Goal: Transaction & Acquisition: Purchase product/service

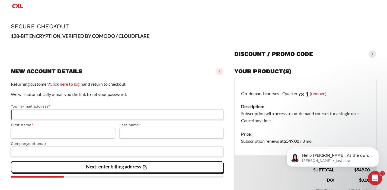
click at [375, 179] on icon "Open Intercom Messenger" at bounding box center [374, 177] width 9 height 9
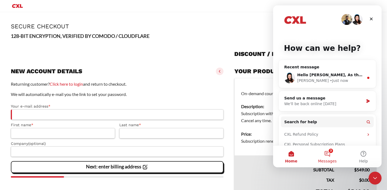
click at [327, 156] on button "3 Messages" at bounding box center [327, 157] width 36 height 22
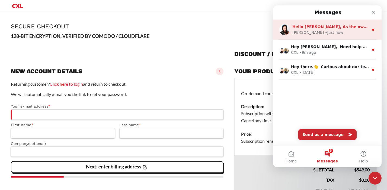
click at [332, 33] on div "[PERSON_NAME] • Just now" at bounding box center [330, 33] width 76 height 6
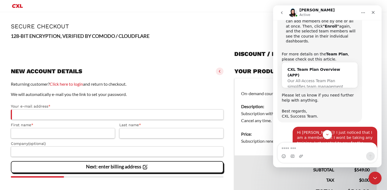
scroll to position [1863, 0]
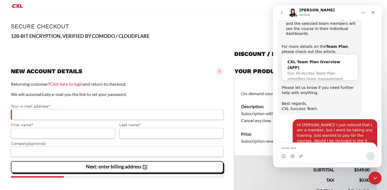
click at [293, 149] on textarea "Message…" at bounding box center [326, 147] width 99 height 9
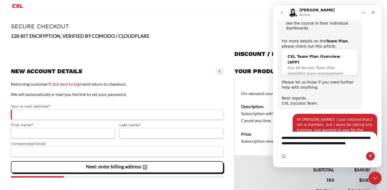
scroll to position [1874, 0]
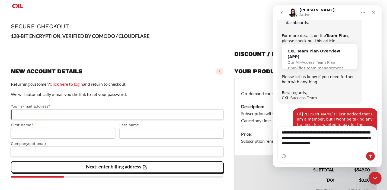
type textarea "**********"
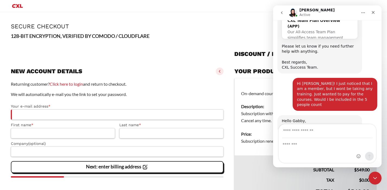
scroll to position [1, 0]
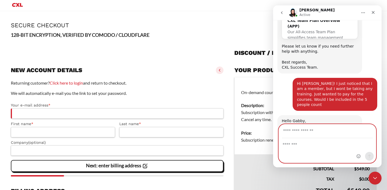
click at [309, 147] on textarea "Message…" at bounding box center [327, 143] width 97 height 9
type textarea "**********"
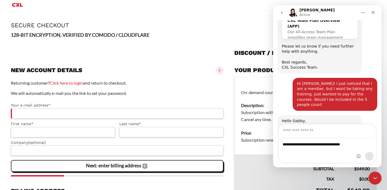
click at [355, 156] on div "Intercom messenger" at bounding box center [364, 144] width 21 height 38
click at [310, 153] on div "**********" at bounding box center [327, 151] width 97 height 24
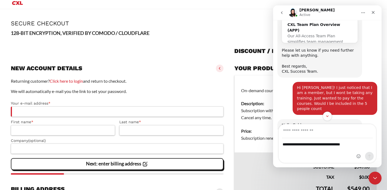
scroll to position [1904, 0]
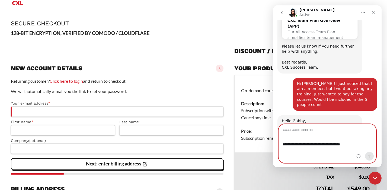
click at [312, 144] on textarea "**********" at bounding box center [327, 143] width 97 height 9
click at [290, 128] on input "Your email" at bounding box center [327, 132] width 90 height 14
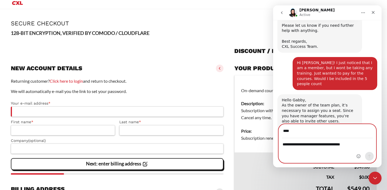
scroll to position [4, 0]
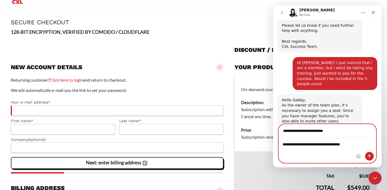
type input "**********"
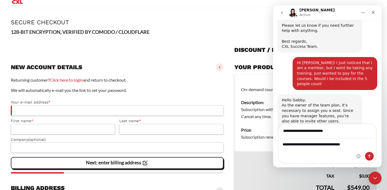
click at [371, 162] on div "Intercom messenger" at bounding box center [364, 157] width 17 height 11
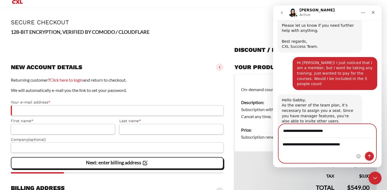
click at [370, 156] on icon "Send a message…" at bounding box center [369, 156] width 4 height 4
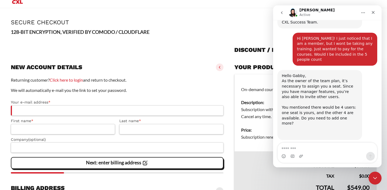
scroll to position [1951, 0]
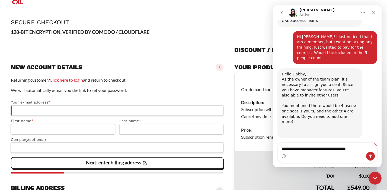
type textarea "**********"
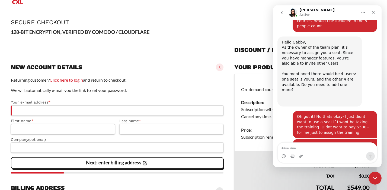
scroll to position [1984, 0]
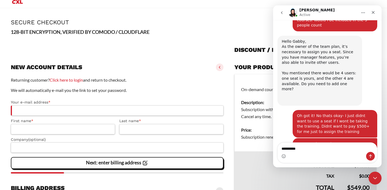
type textarea "*********"
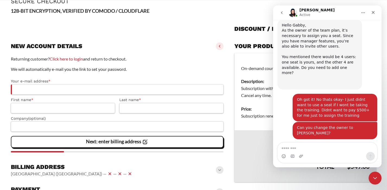
scroll to position [48, 0]
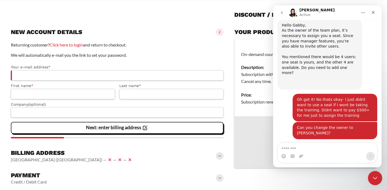
click at [372, 181] on div "Close Intercom Messenger" at bounding box center [373, 177] width 13 height 13
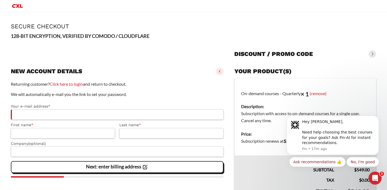
scroll to position [2000, 0]
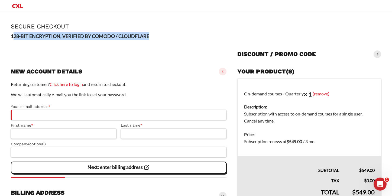
drag, startPoint x: 14, startPoint y: 38, endPoint x: 188, endPoint y: 42, distance: 174.0
click at [188, 42] on div "**********" at bounding box center [196, 137] width 370 height 211
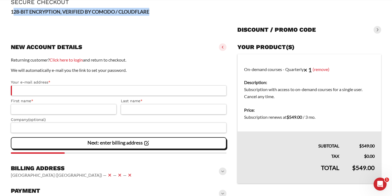
scroll to position [68, 0]
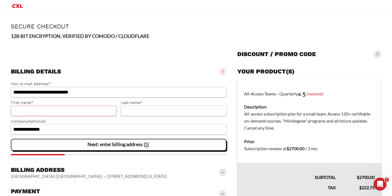
click at [33, 113] on input "First name *" at bounding box center [64, 111] width 106 height 10
type input "********"
type input "*****"
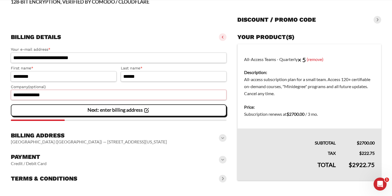
scroll to position [44, 0]
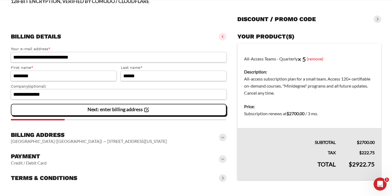
drag, startPoint x: 217, startPoint y: 135, endPoint x: 219, endPoint y: 137, distance: 2.9
click at [219, 137] on div "Billing address United States (US) — 1201 San Jacinto St — Houston — Texas — 77…" at bounding box center [119, 137] width 216 height 17
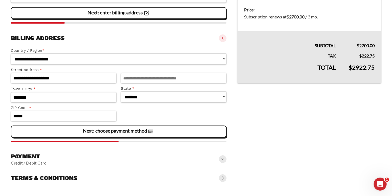
scroll to position [141, 0]
click at [0, 0] on slot "Next: choose payment method" at bounding box center [0, 0] width 0 height 0
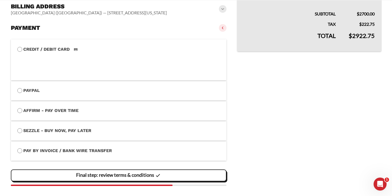
scroll to position [172, 0]
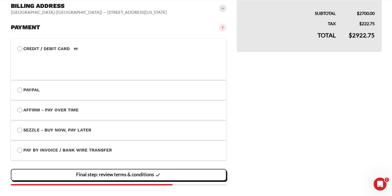
click at [74, 51] on img at bounding box center [76, 49] width 10 height 7
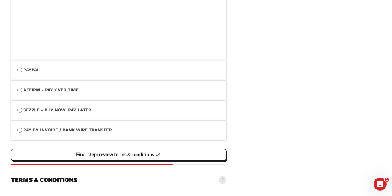
scroll to position [245, 0]
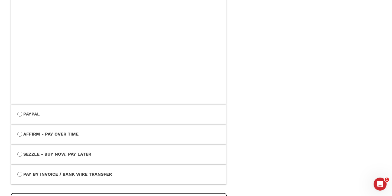
click at [256, 59] on vaadin-details "Your product(s) All-Access Teams - Quarterly × 5 (remove) Description: All-acce…" at bounding box center [309, 29] width 144 height 401
click at [283, 116] on vaadin-details "Your product(s) All-Access Teams - Quarterly × 5 (remove) Description: All-acce…" at bounding box center [309, 29] width 144 height 401
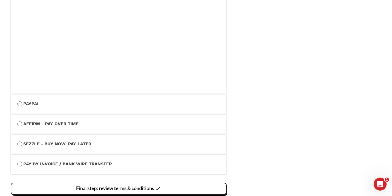
scroll to position [292, 0]
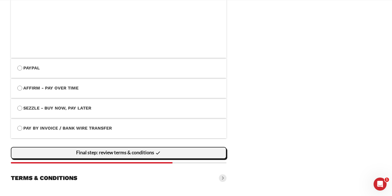
drag, startPoint x: 165, startPoint y: 153, endPoint x: 161, endPoint y: 155, distance: 4.9
click at [165, 153] on div "Final step: review terms & conditions" at bounding box center [118, 152] width 209 height 11
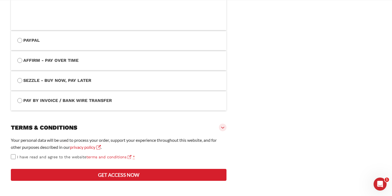
scroll to position [339, 0]
click at [128, 177] on button "Get access now" at bounding box center [119, 175] width 216 height 12
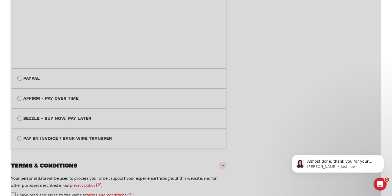
scroll to position [350, 0]
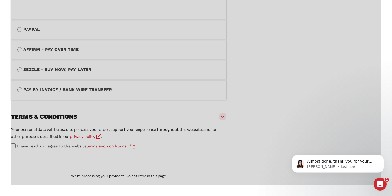
click at [384, 188] on div "Open Intercom Messenger" at bounding box center [379, 183] width 13 height 13
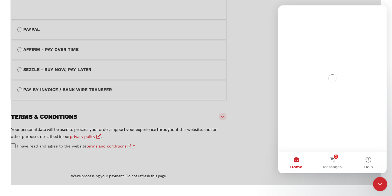
scroll to position [0, 0]
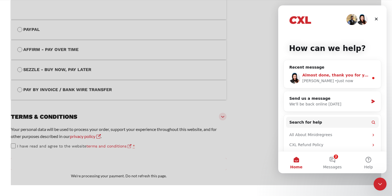
click at [329, 72] on div "Almost done, thank you for your patience" at bounding box center [335, 75] width 67 height 6
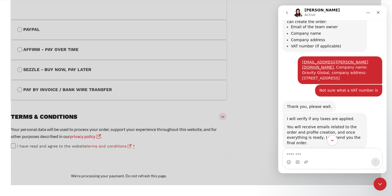
scroll to position [1114, 0]
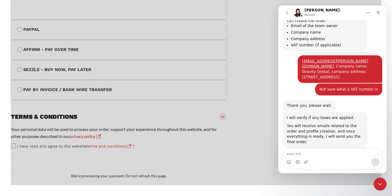
click at [316, 157] on textarea "Message…" at bounding box center [332, 152] width 99 height 9
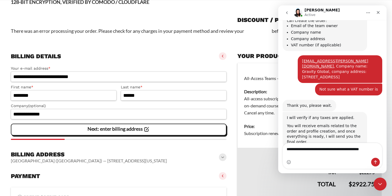
scroll to position [1120, 0]
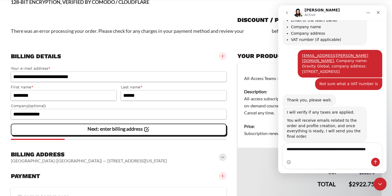
type textarea "**********"
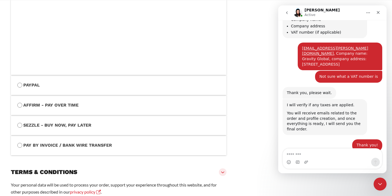
scroll to position [358, 0]
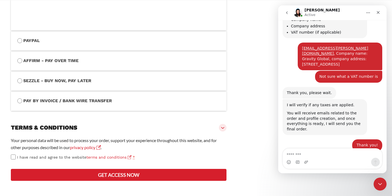
click at [114, 177] on button "Get access now" at bounding box center [119, 175] width 216 height 12
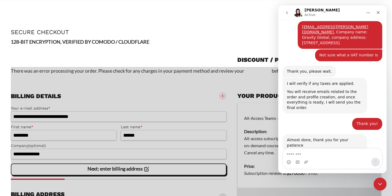
scroll to position [0, 0]
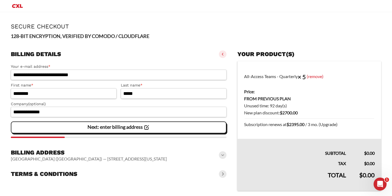
click at [222, 54] on span at bounding box center [223, 54] width 8 height 8
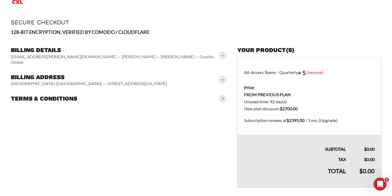
scroll to position [4, 0]
